Goal: Task Accomplishment & Management: Use online tool/utility

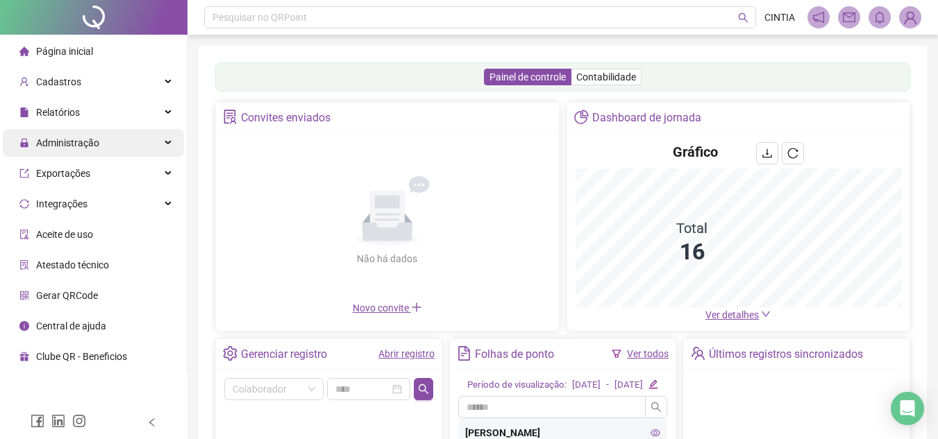
click at [68, 141] on span "Administração" at bounding box center [67, 142] width 63 height 11
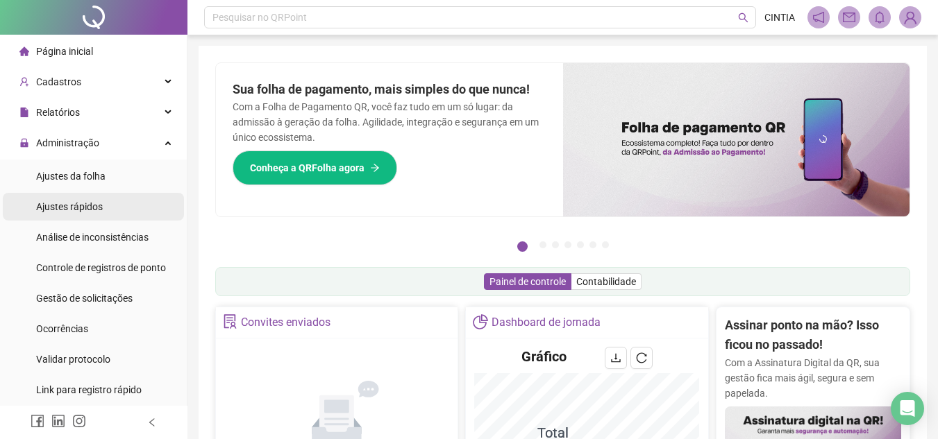
click at [70, 207] on span "Ajustes rápidos" at bounding box center [69, 206] width 67 height 11
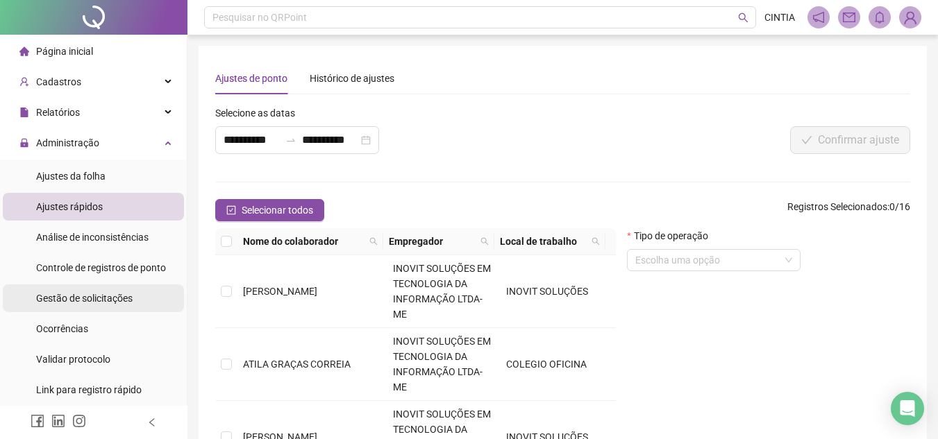
click at [74, 298] on span "Gestão de solicitações" at bounding box center [84, 298] width 96 height 11
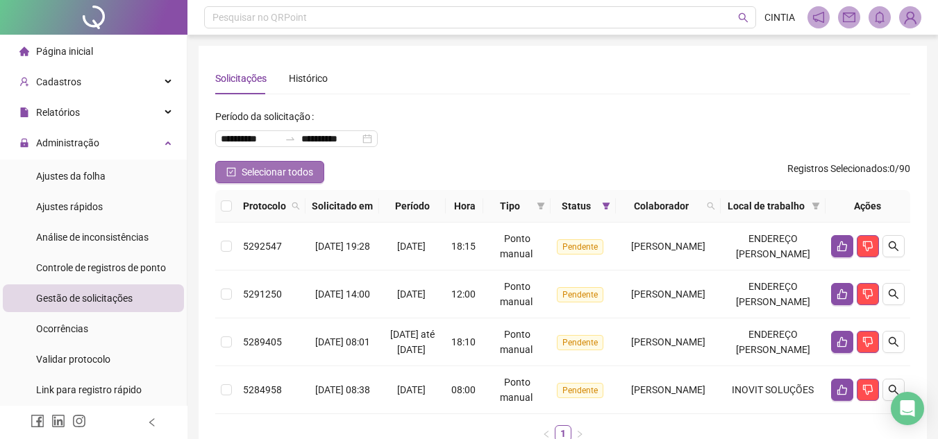
click at [252, 172] on span "Selecionar todos" at bounding box center [277, 171] width 71 height 15
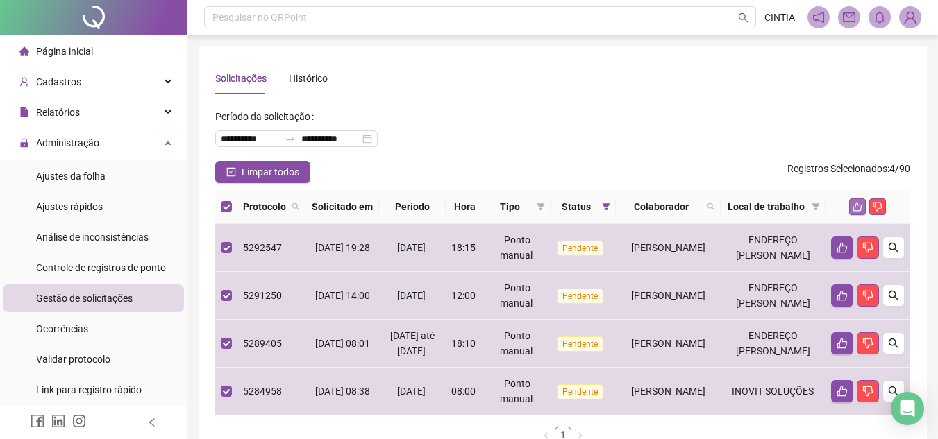
click at [861, 209] on icon "like" at bounding box center [857, 207] width 10 height 10
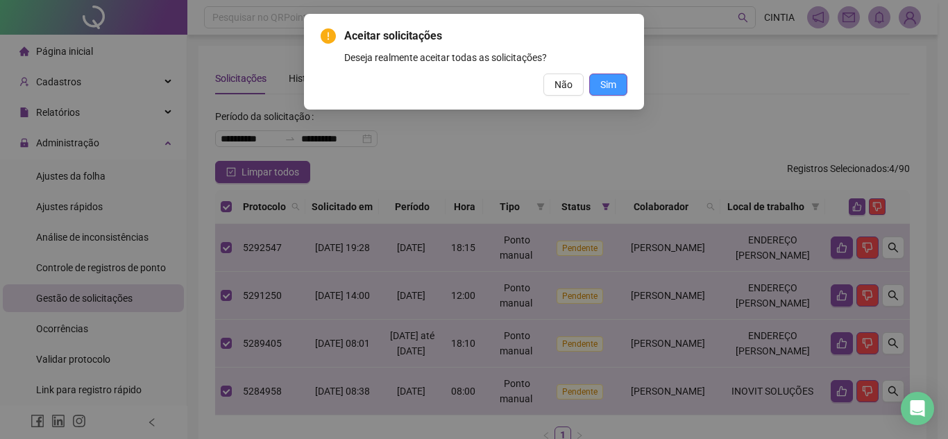
click at [606, 85] on span "Sim" at bounding box center [608, 84] width 16 height 15
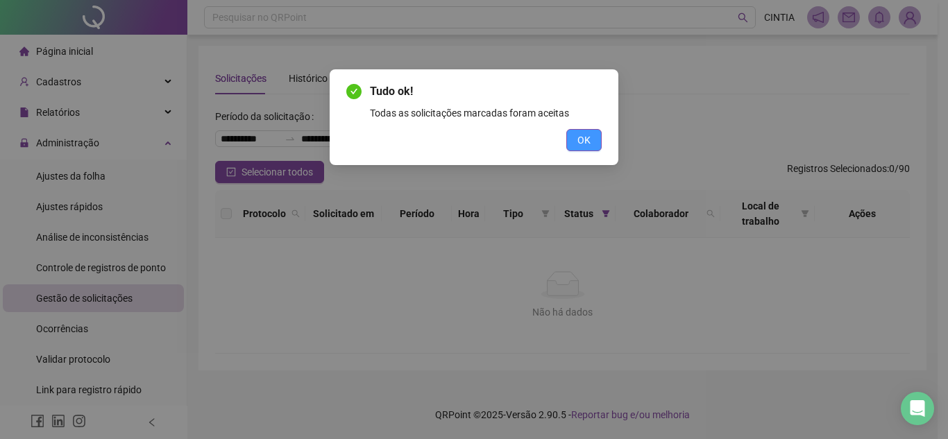
click at [578, 141] on span "OK" at bounding box center [583, 140] width 13 height 15
